Goal: Find specific page/section: Find specific page/section

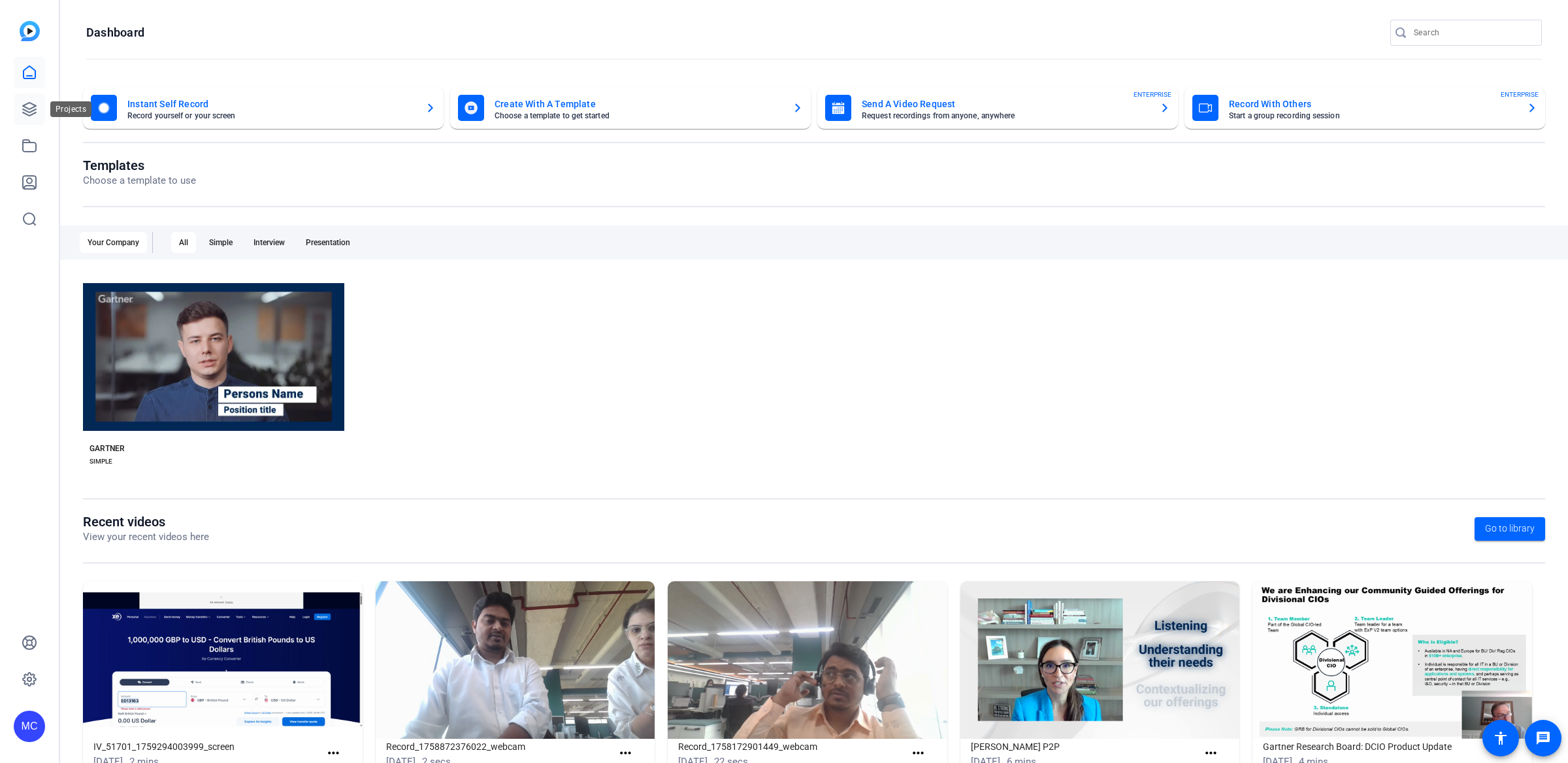
click at [37, 108] on icon at bounding box center [29, 109] width 15 height 15
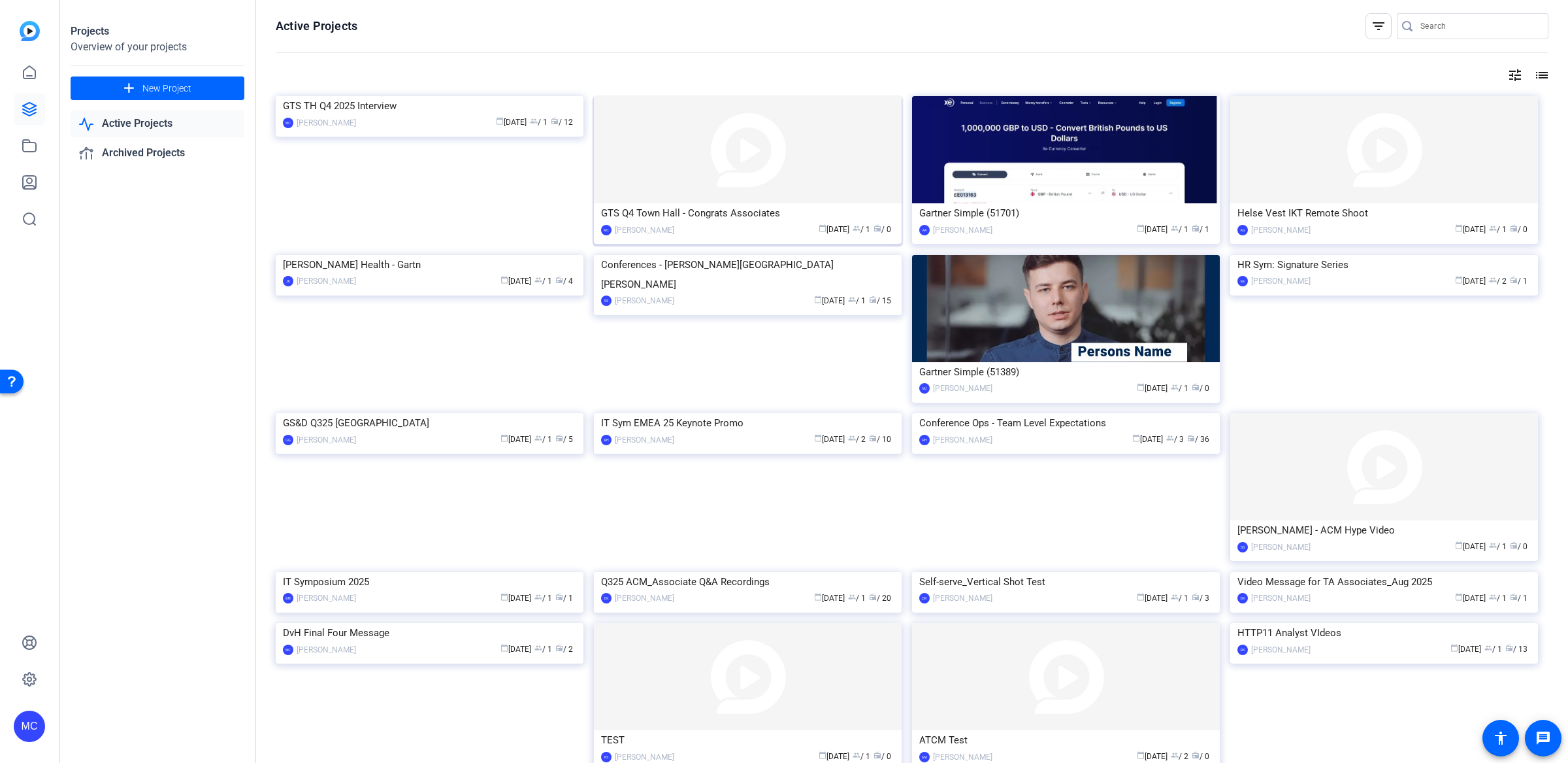
click at [748, 196] on img at bounding box center [748, 149] width 307 height 107
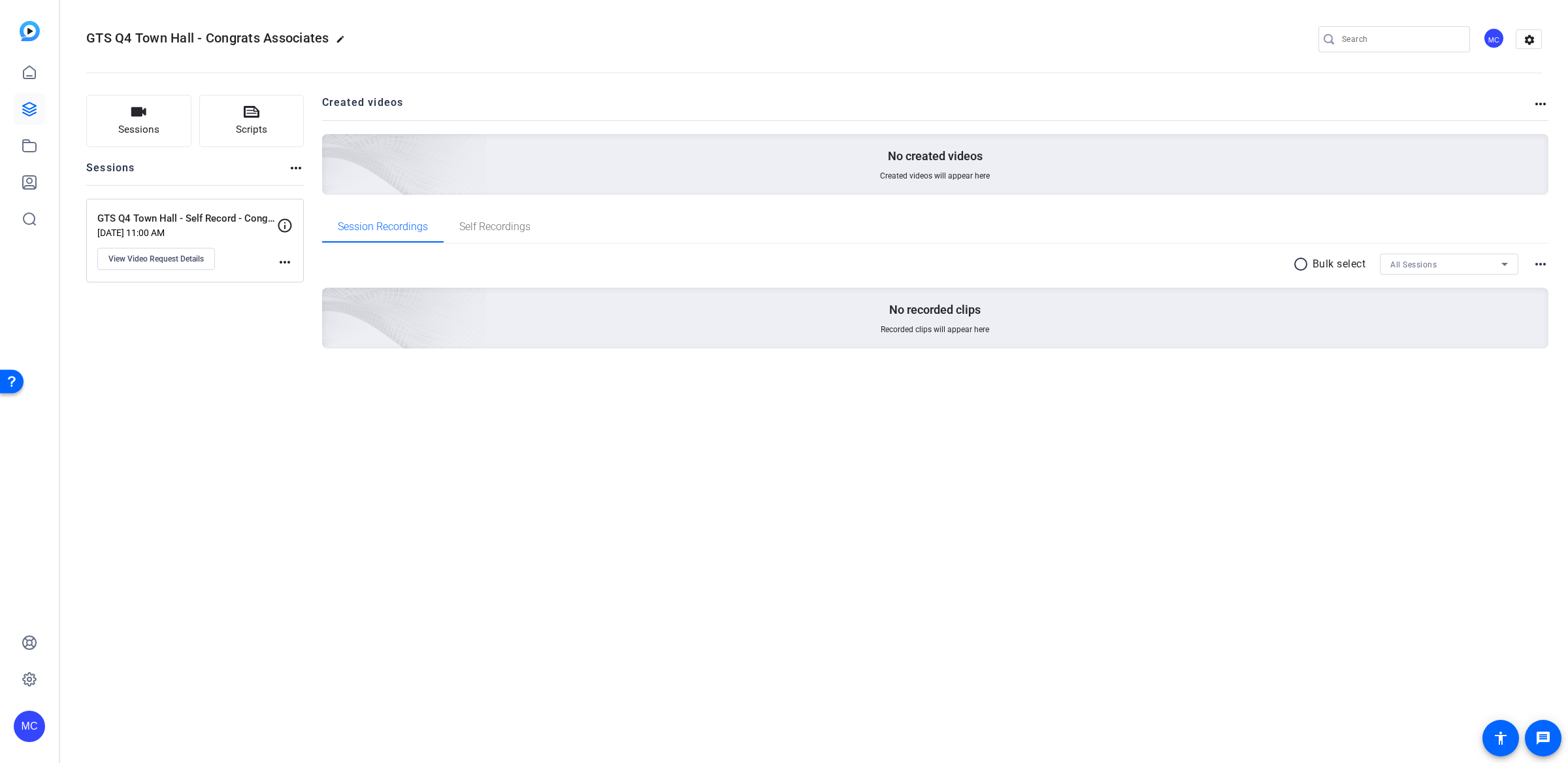
click at [549, 51] on openreel-divider-bar at bounding box center [814, 69] width 1456 height 40
